Goal: Transaction & Acquisition: Purchase product/service

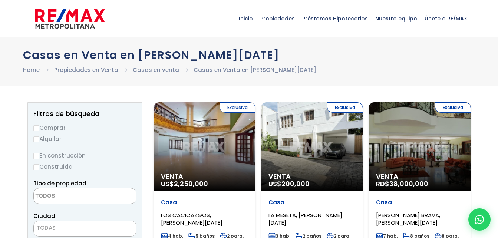
select select
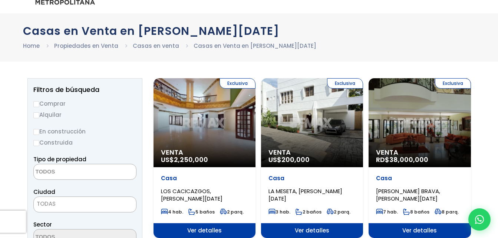
scroll to position [37, 0]
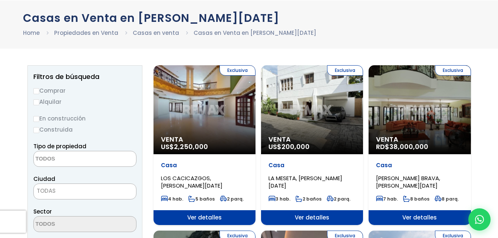
click at [37, 92] on input "Comprar" at bounding box center [36, 91] width 6 height 6
radio input "true"
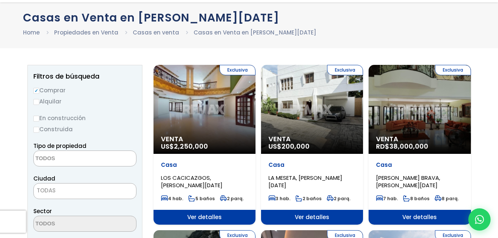
scroll to position [74, 0]
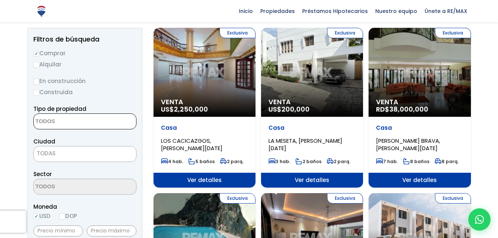
click at [63, 119] on textarea "Search" at bounding box center [70, 122] width 72 height 16
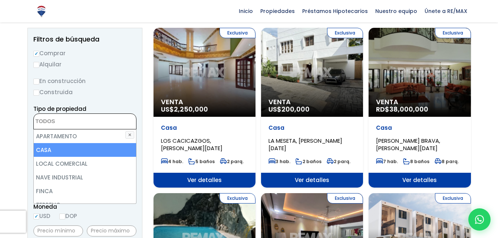
click at [80, 150] on li "CASA" at bounding box center [85, 150] width 102 height 14
select select "house"
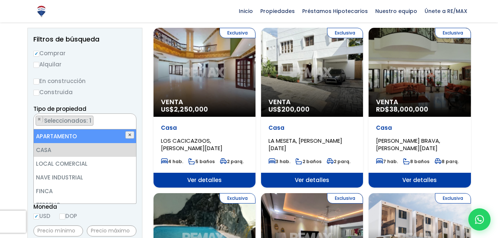
click at [130, 136] on button "✕" at bounding box center [129, 134] width 9 height 7
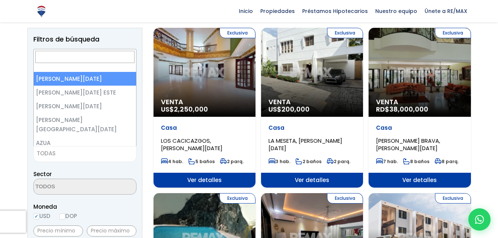
click at [94, 155] on span "TODAS" at bounding box center [85, 153] width 102 height 10
select select "1"
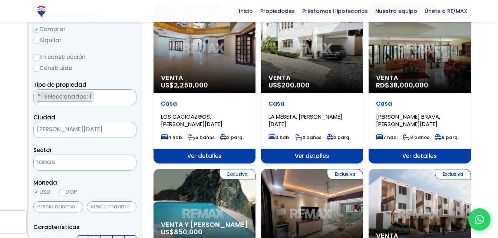
scroll to position [111, 0]
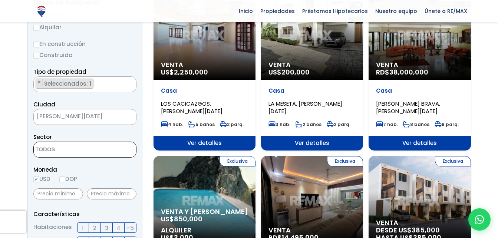
click at [93, 153] on textarea "Search" at bounding box center [70, 150] width 72 height 16
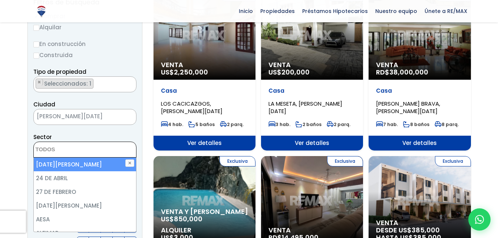
click at [106, 153] on span at bounding box center [84, 150] width 103 height 16
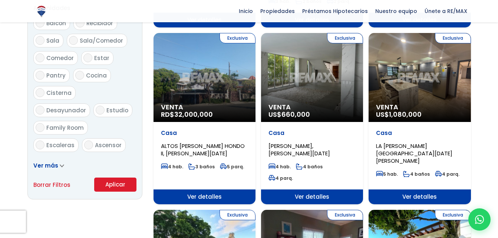
scroll to position [408, 0]
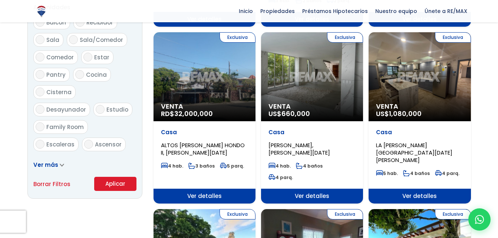
click at [120, 183] on button "Aplicar" at bounding box center [115, 184] width 42 height 14
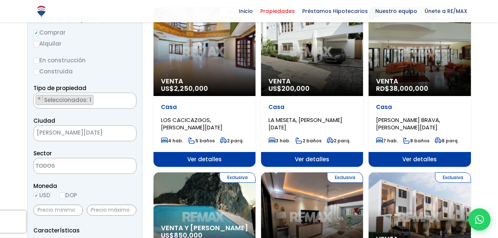
scroll to position [74, 0]
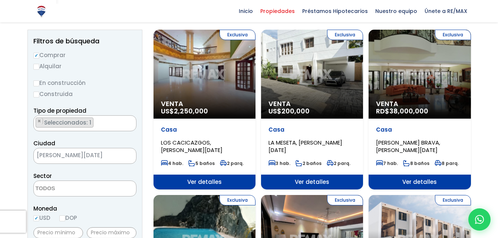
click at [97, 189] on textarea "Search" at bounding box center [70, 189] width 72 height 16
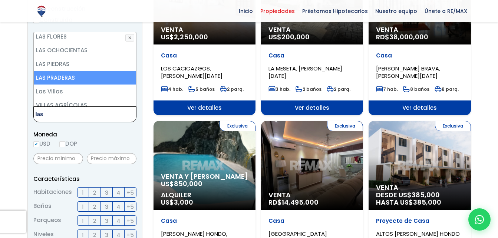
scroll to position [90, 0]
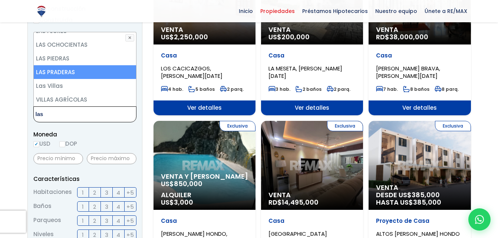
type textarea "las"
click at [93, 74] on li "LAS PRADERAS" at bounding box center [85, 72] width 102 height 14
select select "71"
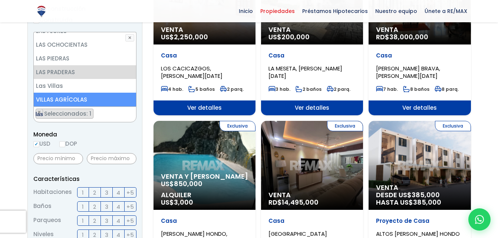
click at [106, 115] on ul "× Seleccionados: 1" at bounding box center [80, 115] width 93 height 16
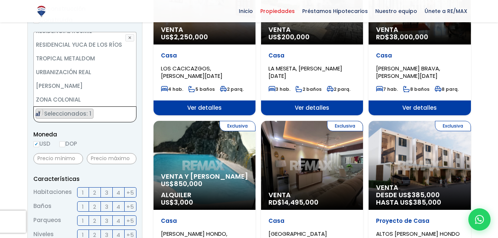
scroll to position [0, 0]
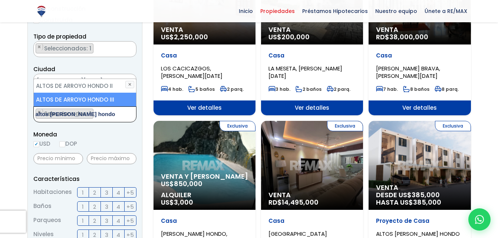
type textarea "altos de arroyo hondo"
click at [110, 97] on li "ALTOS DE ARROYO HONDO III" at bounding box center [85, 100] width 102 height 14
click at [107, 99] on li "ALTOS DE ARROYO HONDO III" at bounding box center [85, 100] width 102 height 14
click at [116, 96] on li "ALTOS DE ARROYO HONDO III" at bounding box center [85, 100] width 102 height 14
select select "82"
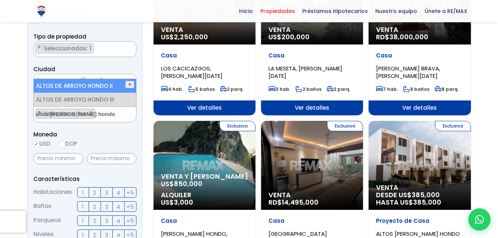
click at [129, 85] on button "✕" at bounding box center [129, 84] width 9 height 7
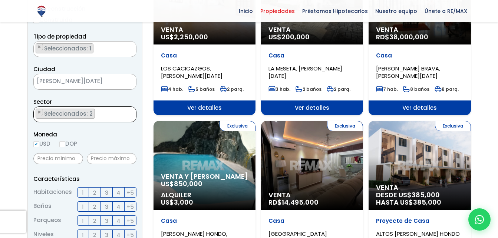
click at [105, 112] on ul "× Seleccionados: 2 × Seleccionados: 2" at bounding box center [80, 115] width 93 height 16
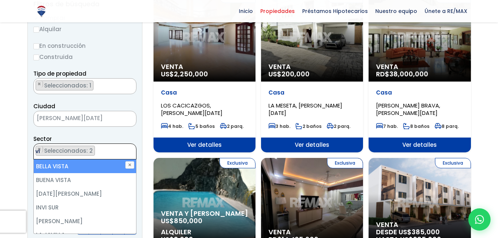
type textarea "v"
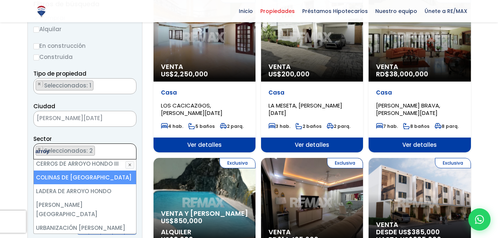
scroll to position [100, 0]
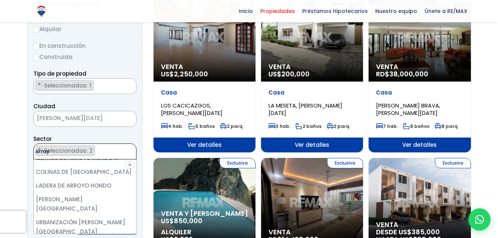
type textarea "arroy"
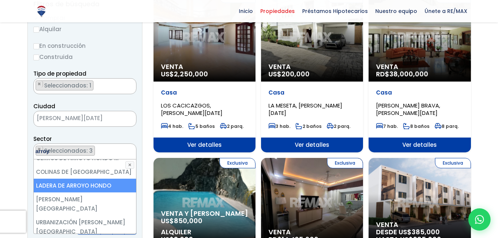
click at [123, 148] on ul "× Seleccionados: 3 × Seleccionados: 3 × Seleccionados: 3" at bounding box center [80, 152] width 93 height 16
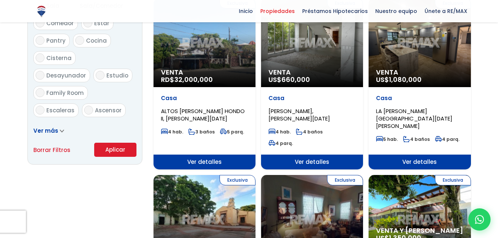
scroll to position [445, 0]
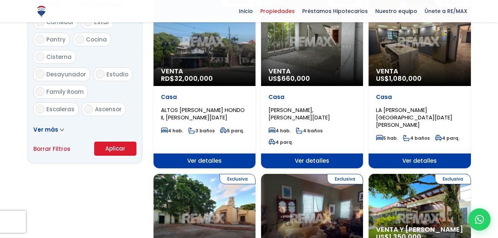
click at [112, 151] on button "Aplicar" at bounding box center [115, 149] width 42 height 14
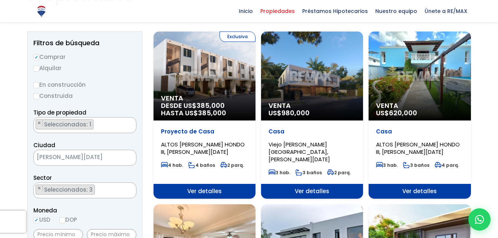
scroll to position [111, 0]
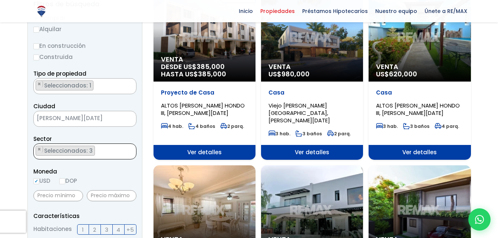
click at [53, 150] on span "Seleccionados: 3" at bounding box center [68, 151] width 51 height 8
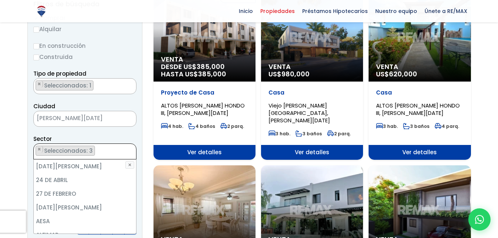
scroll to position [82, 0]
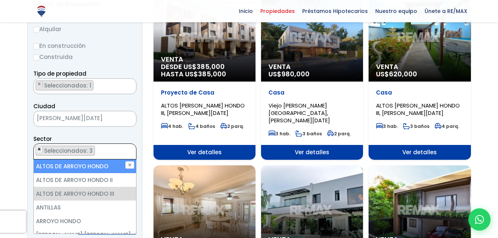
click at [38, 150] on span "×" at bounding box center [39, 149] width 4 height 7
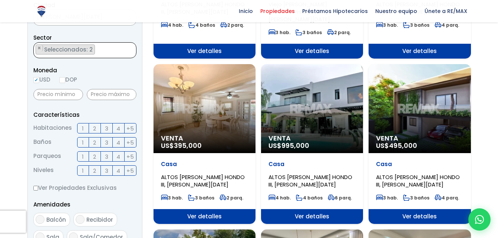
scroll to position [185, 0]
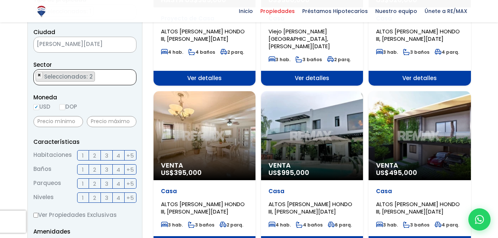
click at [38, 75] on span "×" at bounding box center [39, 75] width 4 height 7
select select "16301"
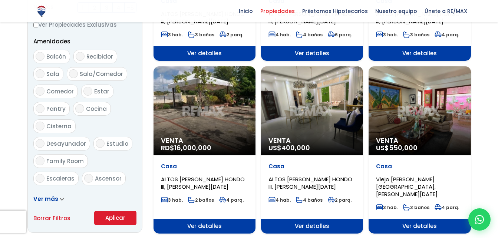
scroll to position [445, 0]
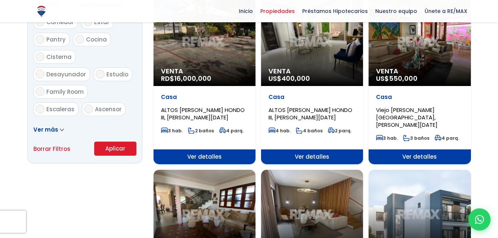
click at [104, 145] on button "Aplicar" at bounding box center [115, 149] width 42 height 14
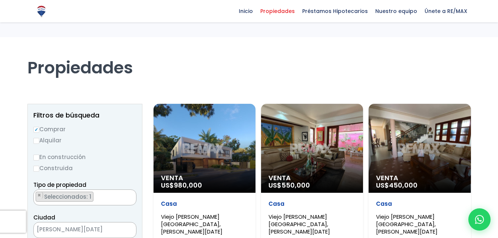
select select "16301"
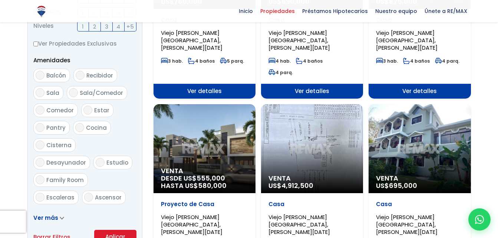
scroll to position [371, 0]
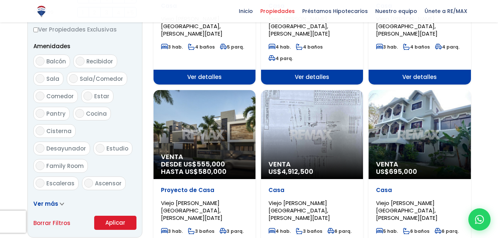
click at [213, 126] on div "Venta DESDE US$ 555,000 HASTA US$ 580,000" at bounding box center [204, 134] width 102 height 89
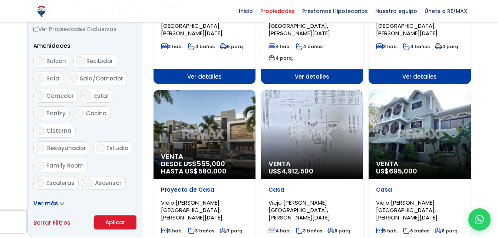
select select "16301"
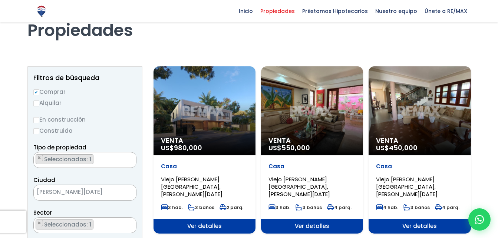
scroll to position [37, 0]
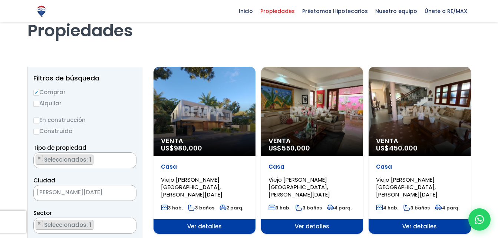
click at [37, 160] on textarea "Search" at bounding box center [36, 161] width 4 height 16
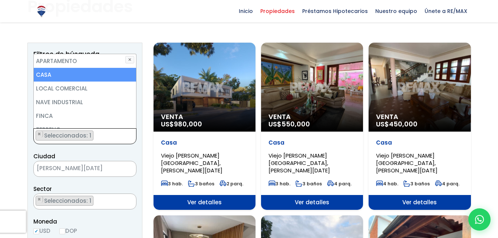
scroll to position [74, 0]
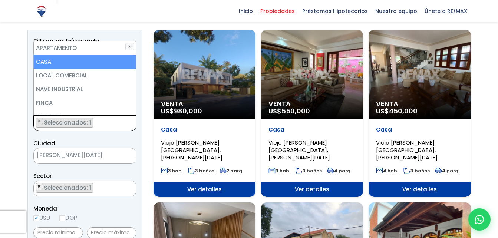
click at [40, 186] on span "×" at bounding box center [39, 186] width 4 height 7
select select
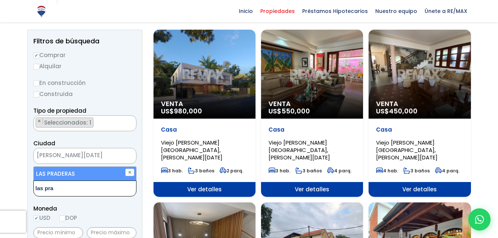
type textarea "las pra"
click at [66, 173] on li "LAS PRADERAS" at bounding box center [85, 174] width 102 height 14
select select "71"
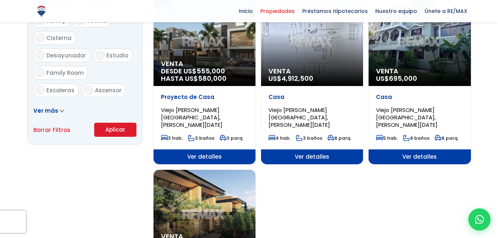
scroll to position [482, 0]
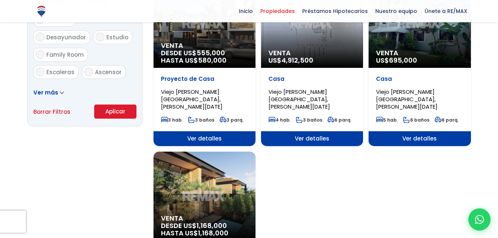
click at [119, 116] on button "Aplicar" at bounding box center [115, 112] width 42 height 14
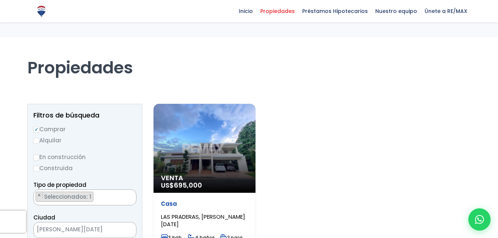
select select "71"
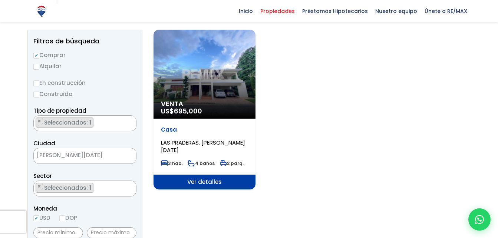
click at [241, 92] on div "Venta US$ 695,000" at bounding box center [204, 74] width 102 height 89
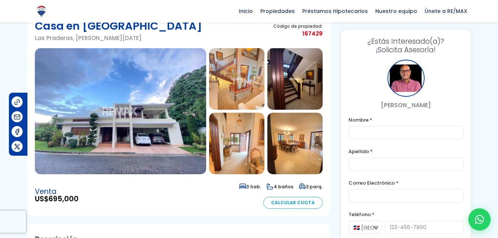
click at [264, 79] on section at bounding box center [179, 111] width 288 height 126
click at [232, 89] on img at bounding box center [236, 79] width 55 height 62
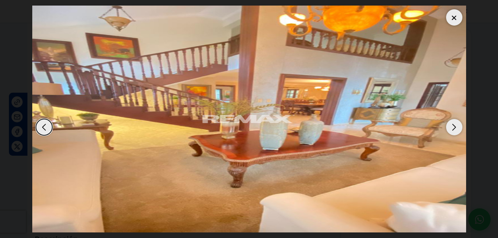
click at [457, 129] on div "Next slide" at bounding box center [454, 127] width 16 height 16
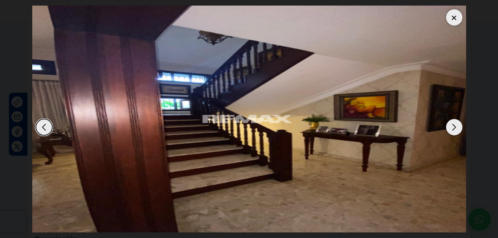
click at [457, 129] on div "Next slide" at bounding box center [454, 127] width 16 height 16
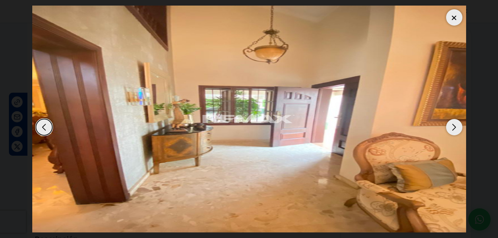
click at [450, 125] on div "Next slide" at bounding box center [454, 127] width 16 height 16
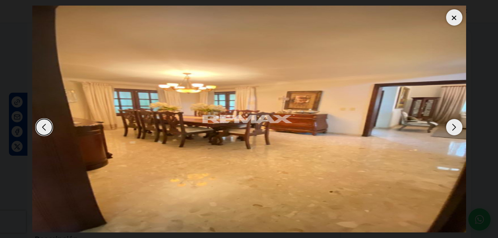
click at [450, 125] on div "Next slide" at bounding box center [454, 127] width 16 height 16
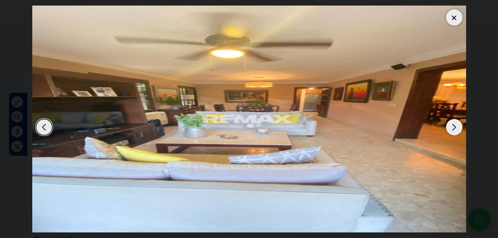
click at [456, 21] on div at bounding box center [454, 17] width 16 height 16
